Goal: Information Seeking & Learning: Check status

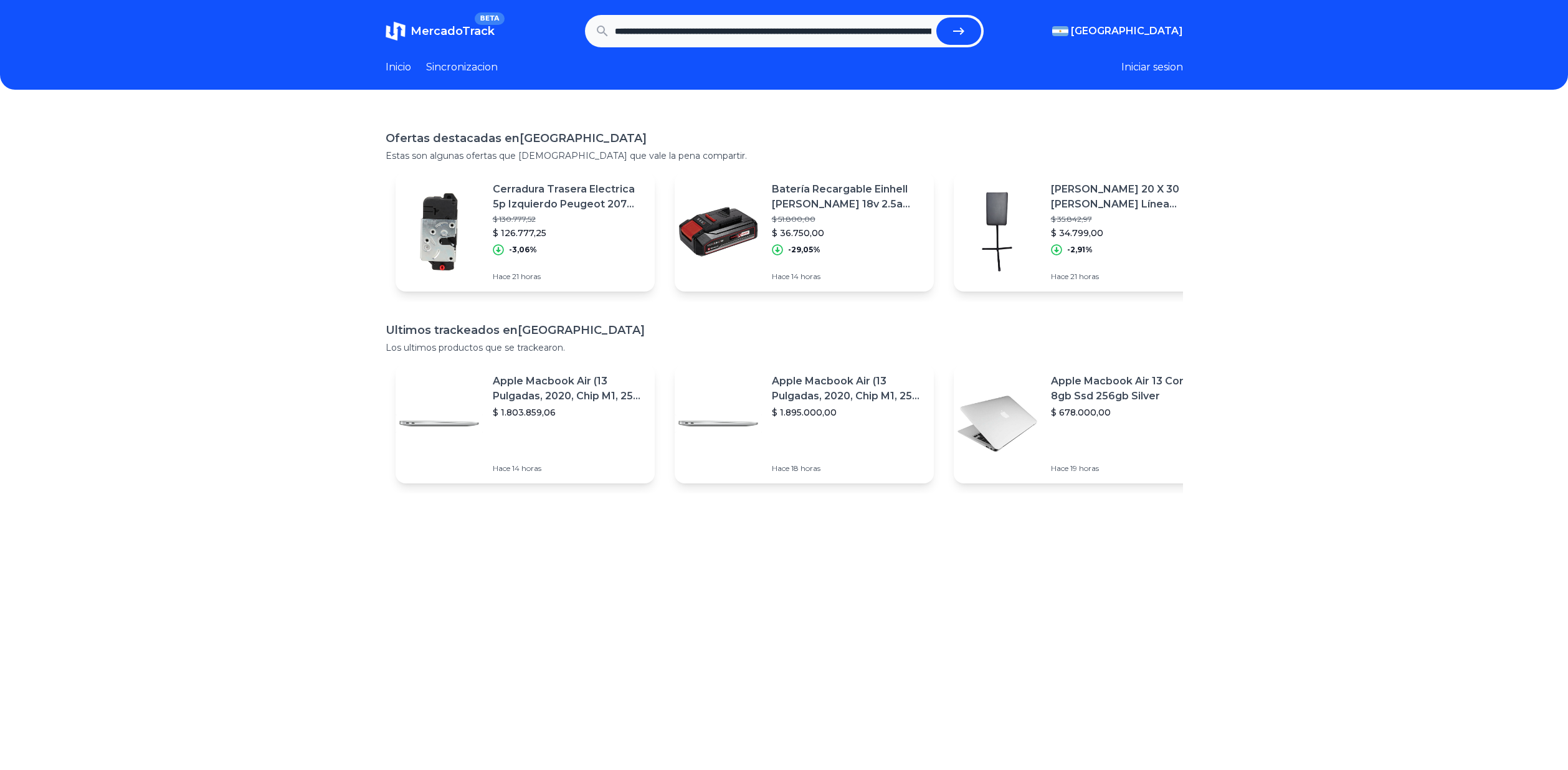
scroll to position [0, 360]
type input "**********"
click at [962, 27] on icon "submit" at bounding box center [958, 31] width 15 height 15
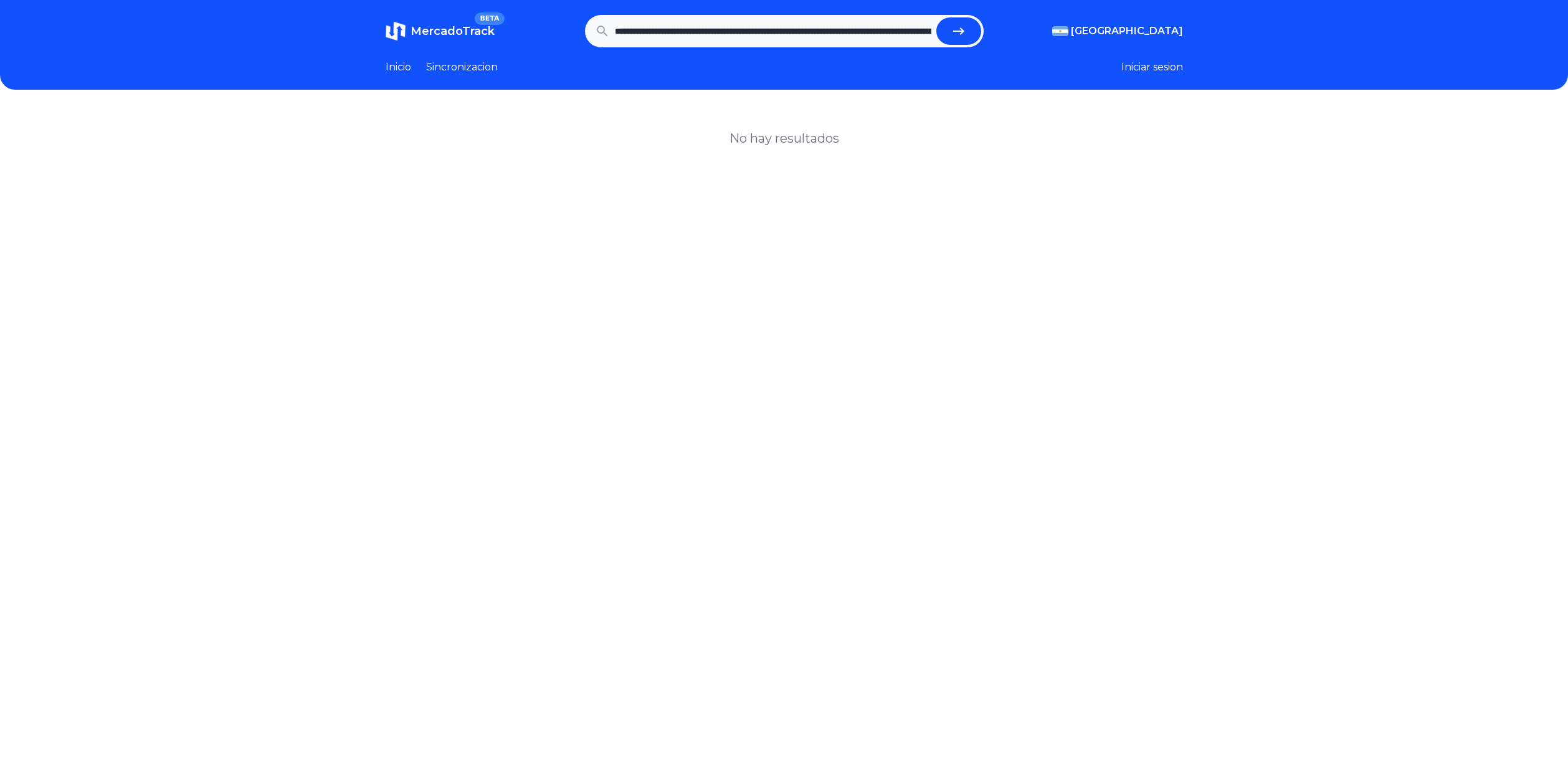
click at [819, 32] on input "**********" at bounding box center [773, 31] width 316 height 28
type input "**********"
click at [936, 18] on button "submit" at bounding box center [959, 31] width 45 height 28
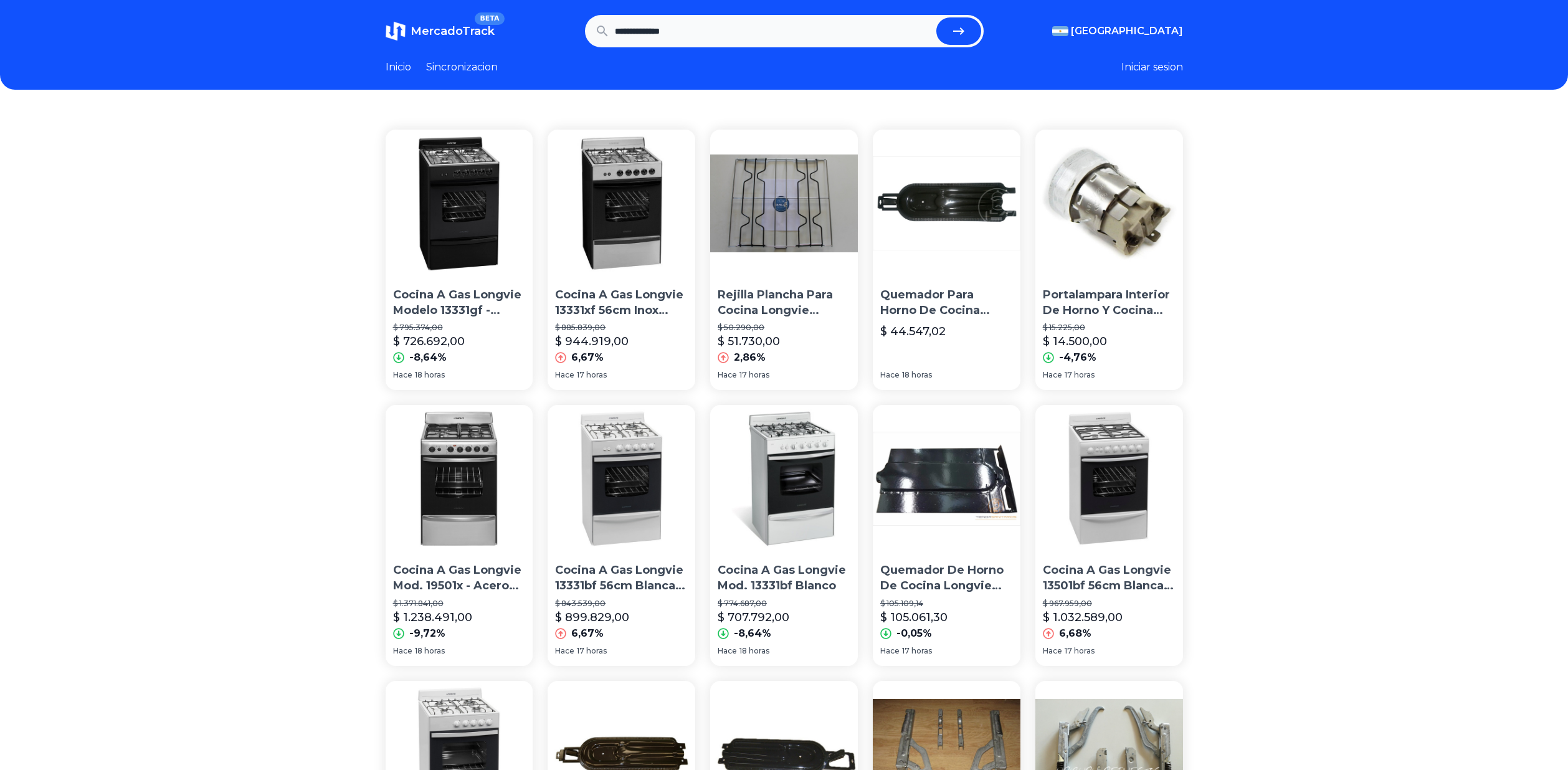
drag, startPoint x: 337, startPoint y: 310, endPoint x: 298, endPoint y: 260, distance: 63.4
click at [298, 260] on div "Cocina A Gas Longvie Modelo 13331gf - Grafito $ 795.374,00 $ 726.692,00 -8,64% …" at bounding box center [784, 705] width 1568 height 1191
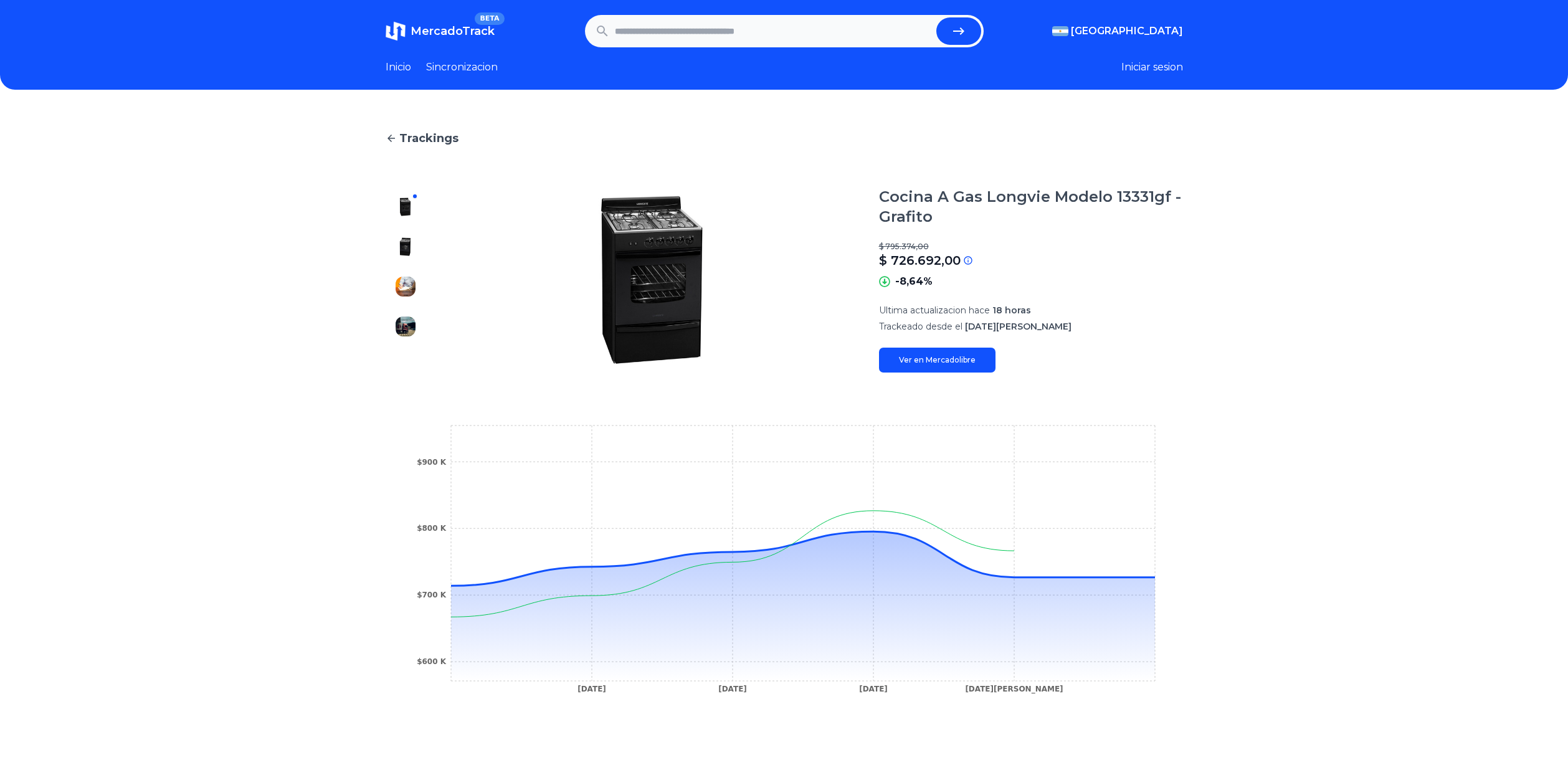
click at [411, 248] on img at bounding box center [405, 246] width 20 height 20
click at [400, 278] on button at bounding box center [405, 287] width 20 height 20
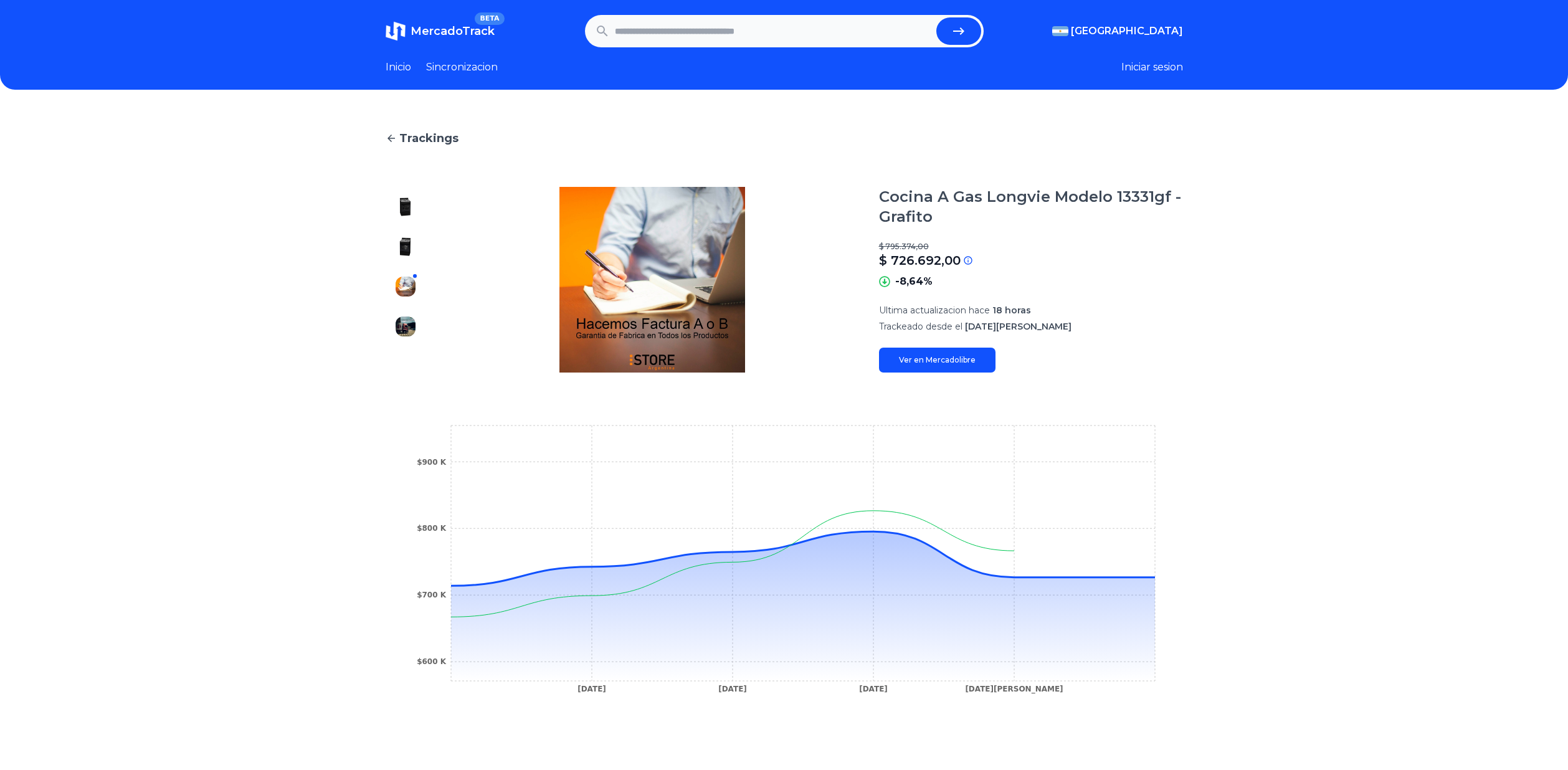
click at [400, 320] on button at bounding box center [405, 326] width 20 height 20
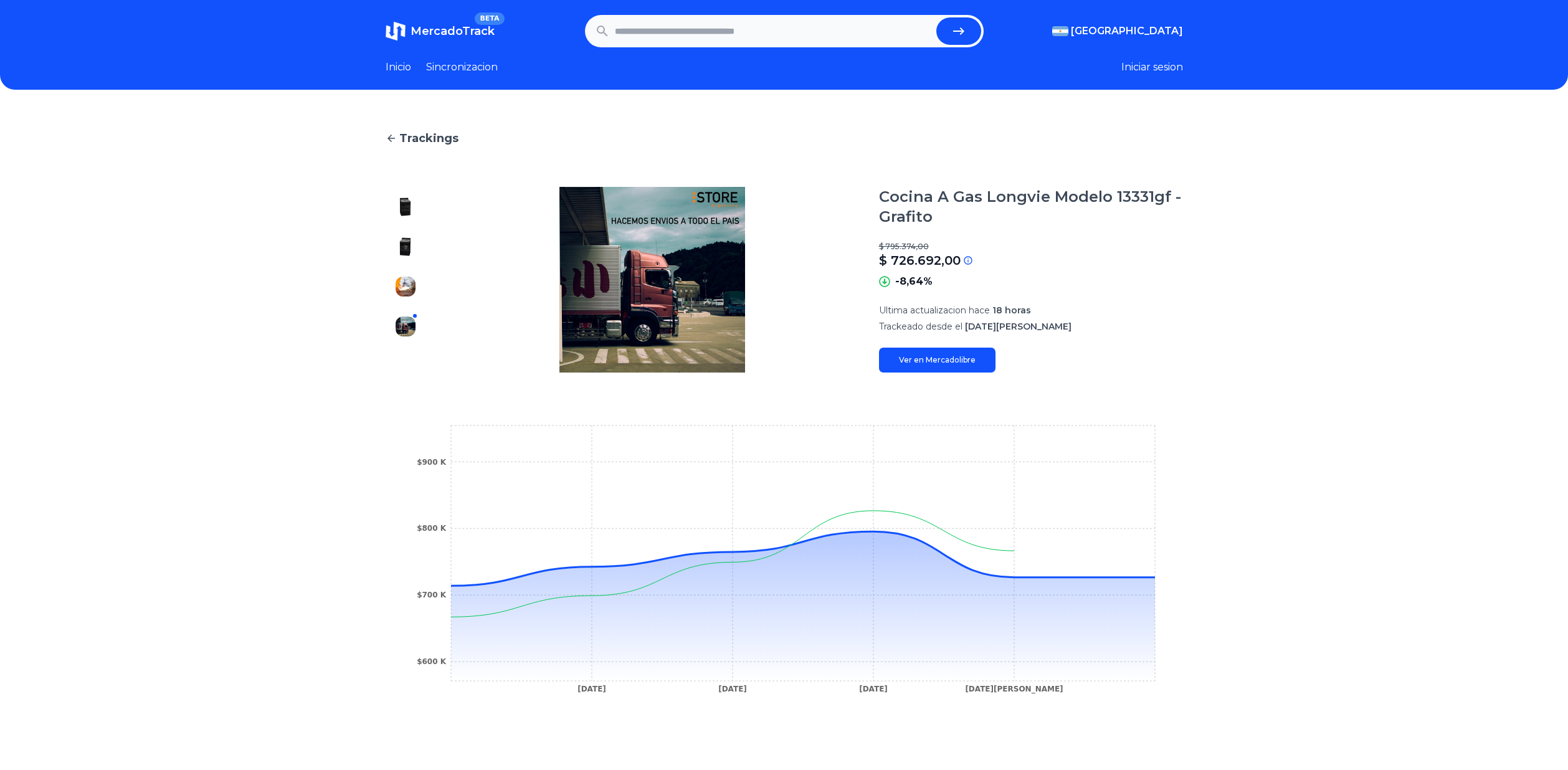
click at [404, 289] on img at bounding box center [405, 287] width 20 height 20
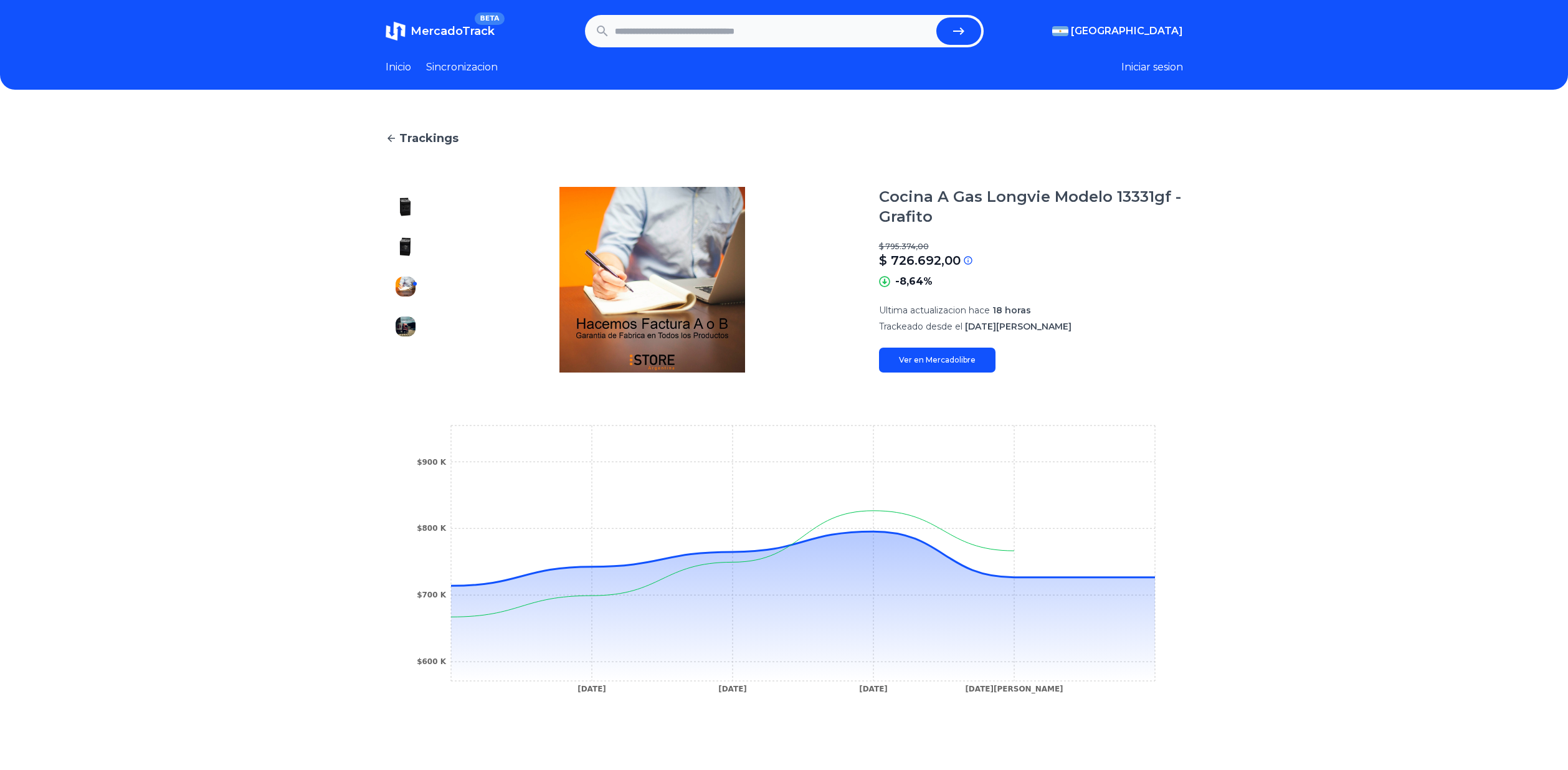
drag, startPoint x: 401, startPoint y: 255, endPoint x: 397, endPoint y: 242, distance: 13.6
click at [400, 255] on button at bounding box center [405, 246] width 20 height 20
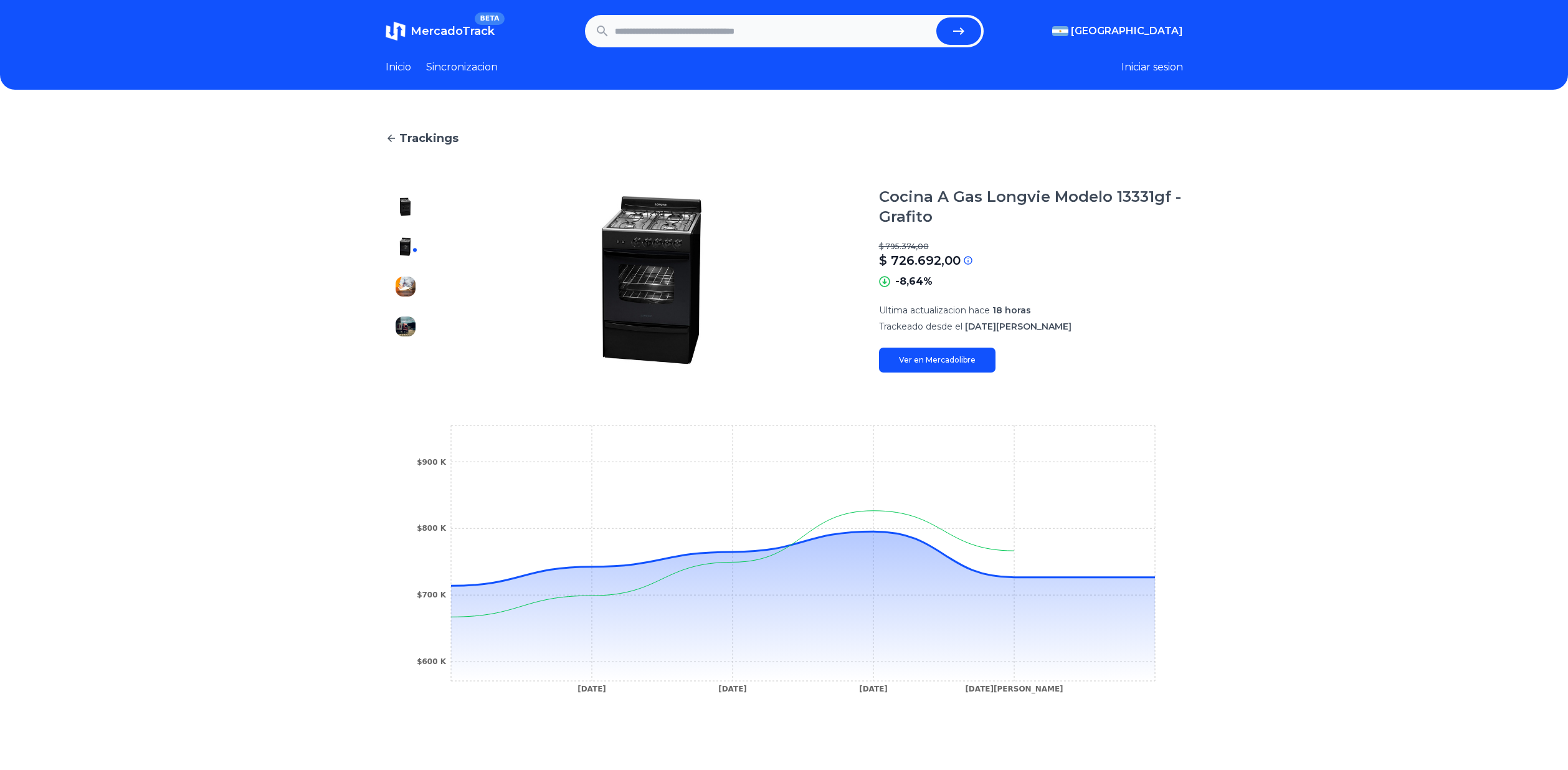
click at [394, 220] on div at bounding box center [405, 279] width 40 height 186
click at [401, 204] on img at bounding box center [405, 207] width 20 height 20
